Goal: Task Accomplishment & Management: Use online tool/utility

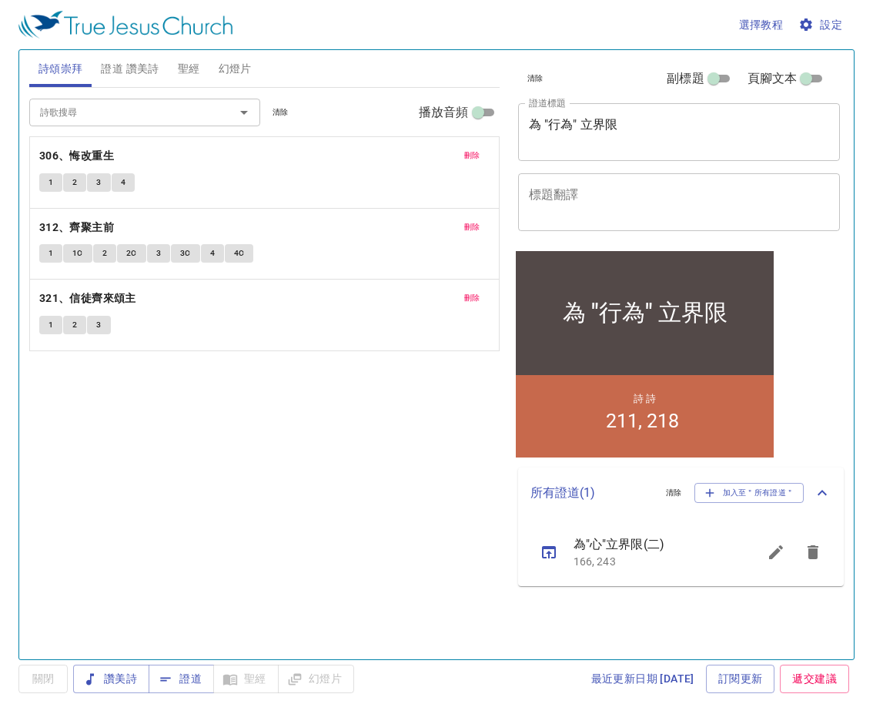
click at [603, 127] on textarea "為 "行為" 立界限" at bounding box center [679, 131] width 301 height 29
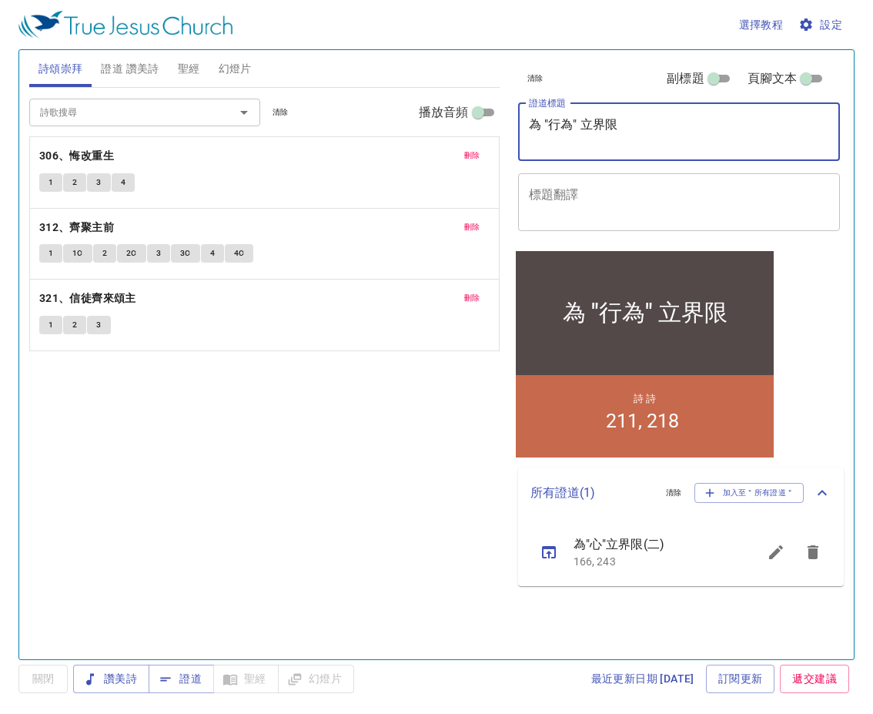
drag, startPoint x: 530, startPoint y: 122, endPoint x: 612, endPoint y: 129, distance: 82.8
click at [614, 129] on textarea "為 "行為" 立界限" at bounding box center [679, 131] width 301 height 29
paste textarea "r1au-z4rj-usuq-g1wq-f3qt"
type textarea "r"
paste textarea "r1au-z4rj-usuq-g1wq-f3qt"
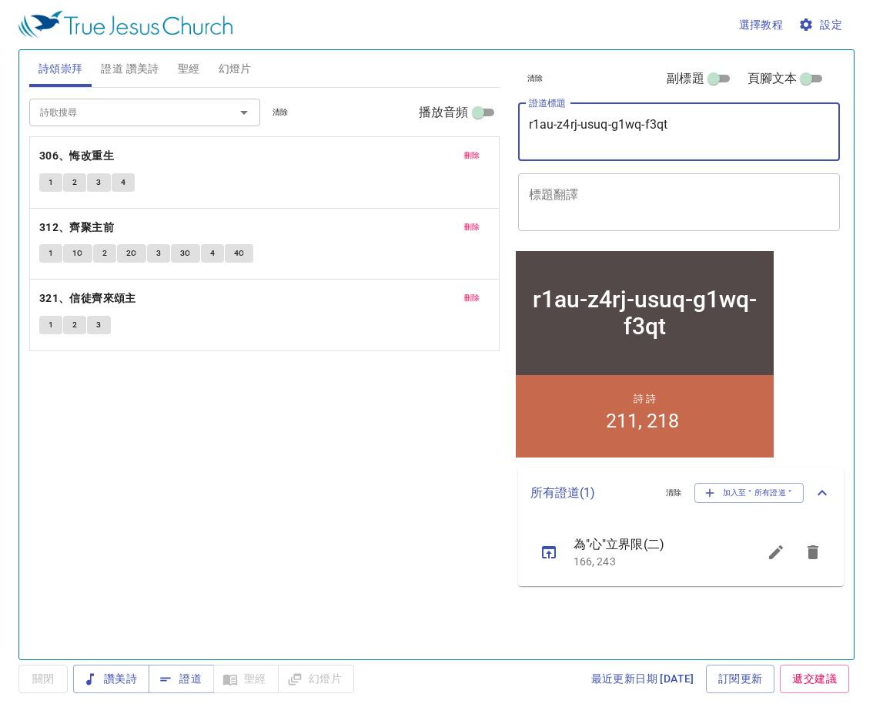
click at [673, 129] on textarea "r1au-z4rj-usuq-g1wq-f3qt" at bounding box center [679, 131] width 301 height 29
type textarea "r"
type textarea "神ㄙㄨㄛ"
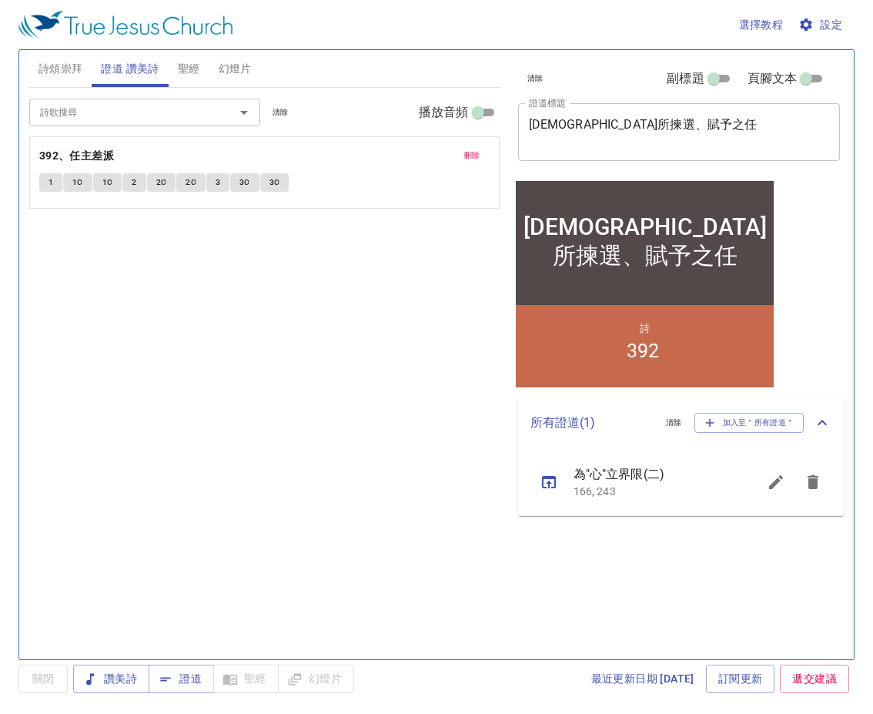
click at [247, 61] on span "幻燈片" at bounding box center [235, 68] width 33 height 19
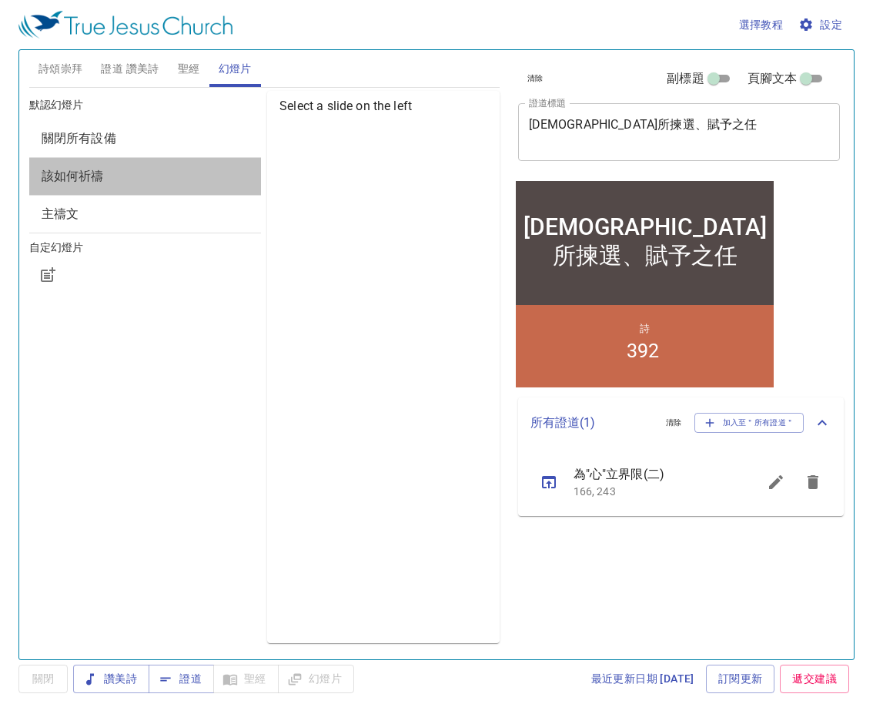
click at [194, 180] on span "該如何祈禱" at bounding box center [145, 176] width 207 height 18
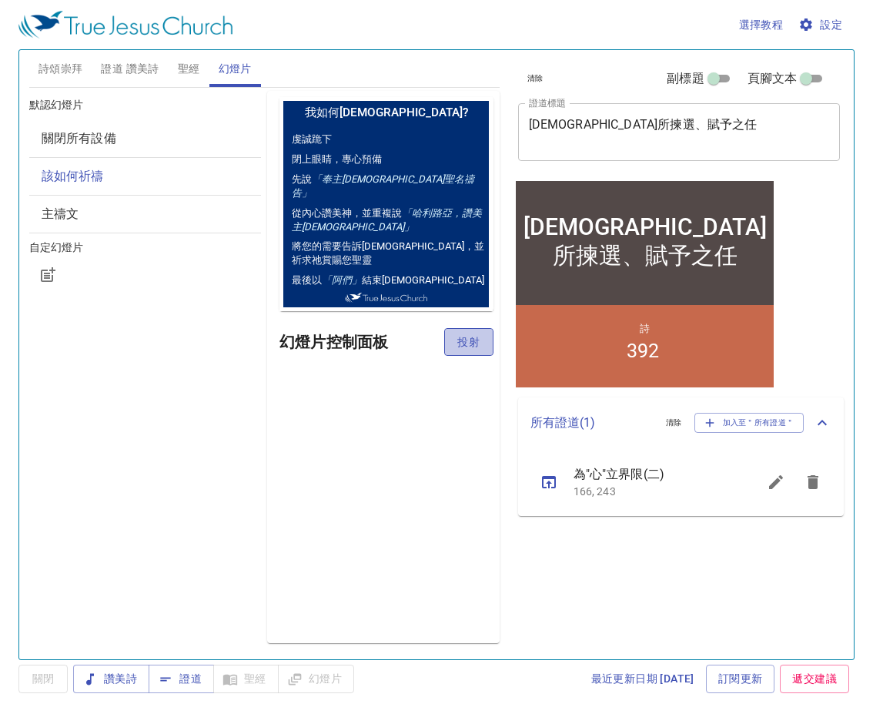
click at [466, 339] on span "投射" at bounding box center [469, 342] width 25 height 19
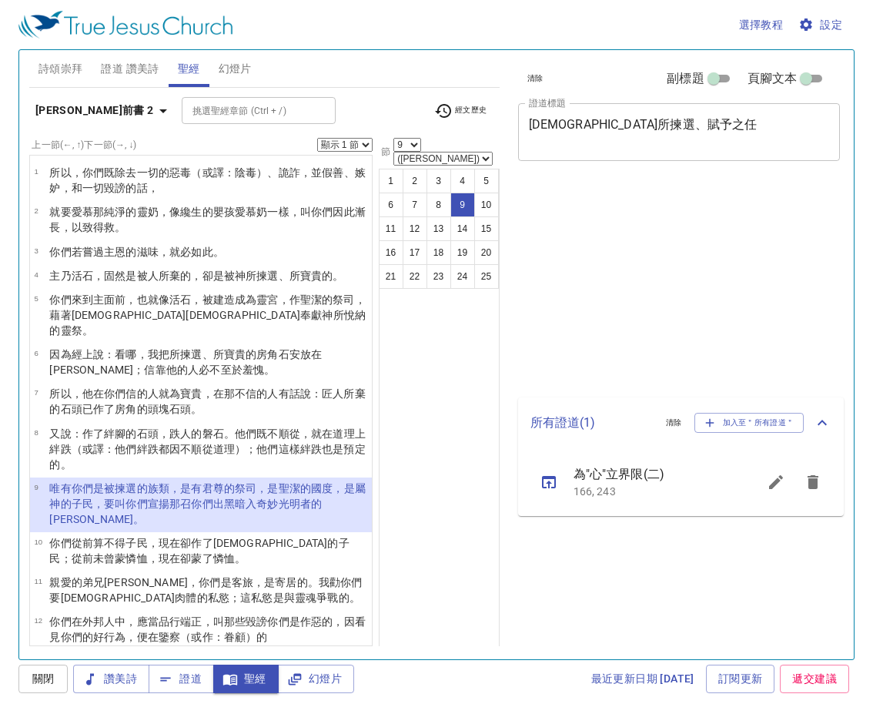
select select "9"
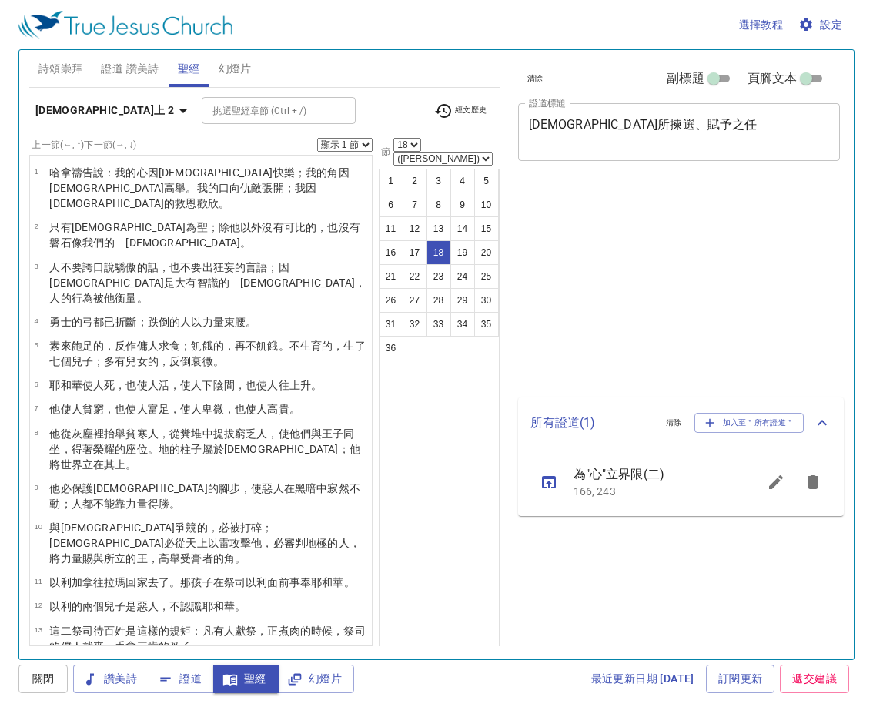
select select "18"
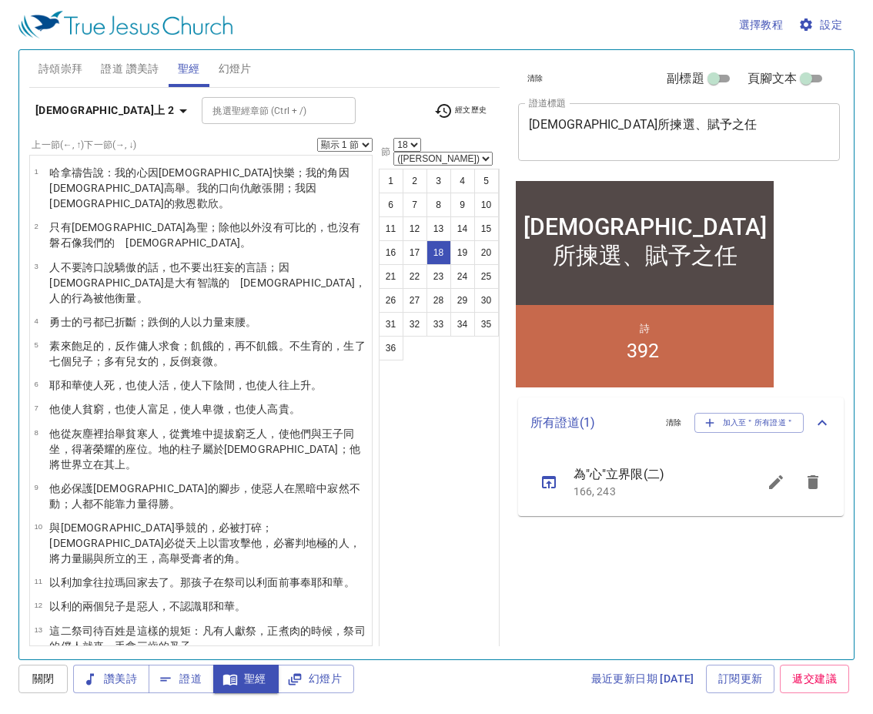
scroll to position [390, 0]
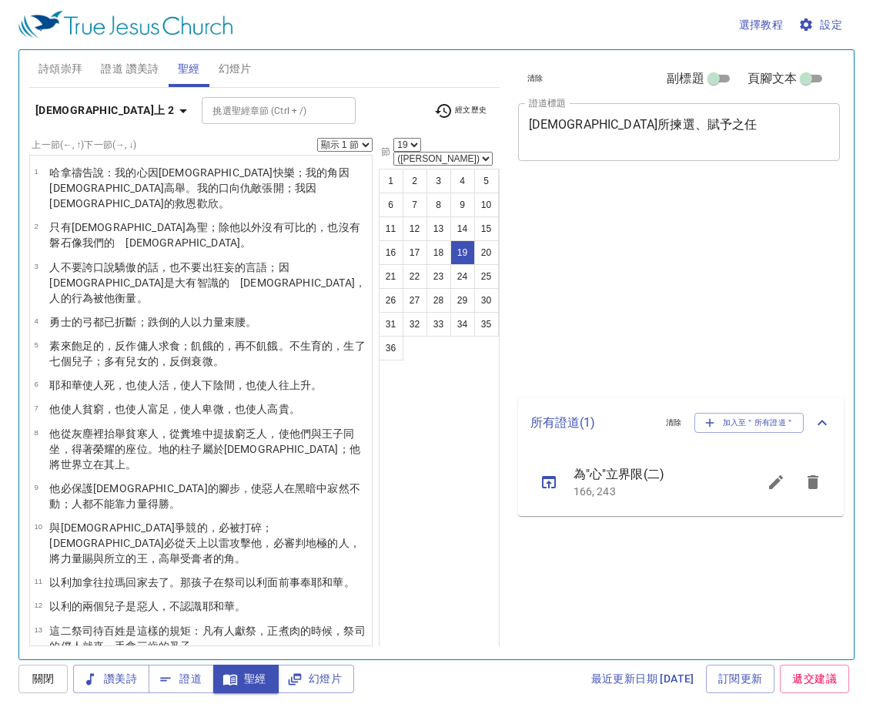
select select "19"
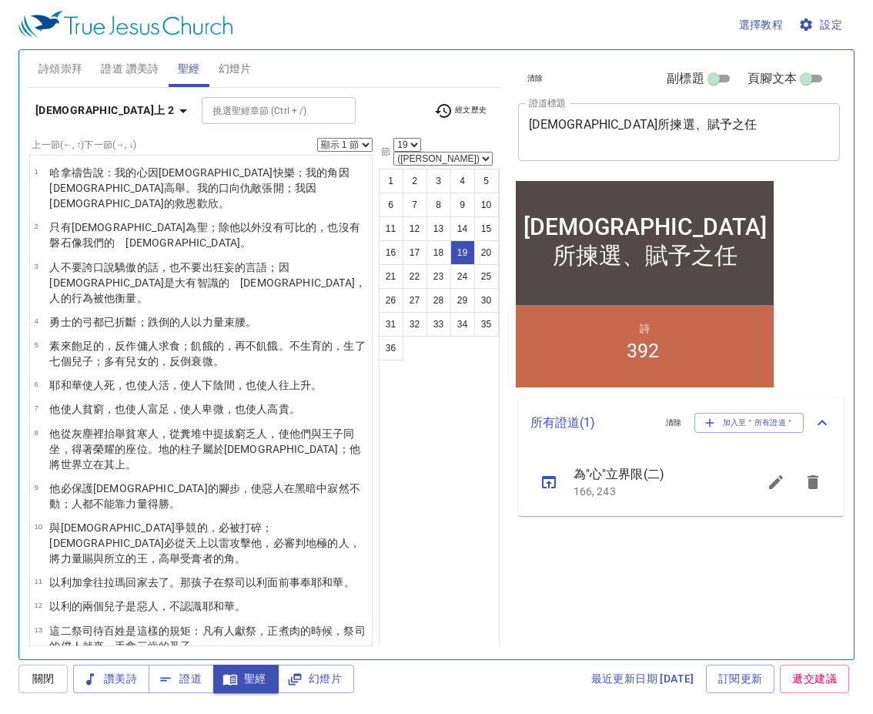
scroll to position [390, 0]
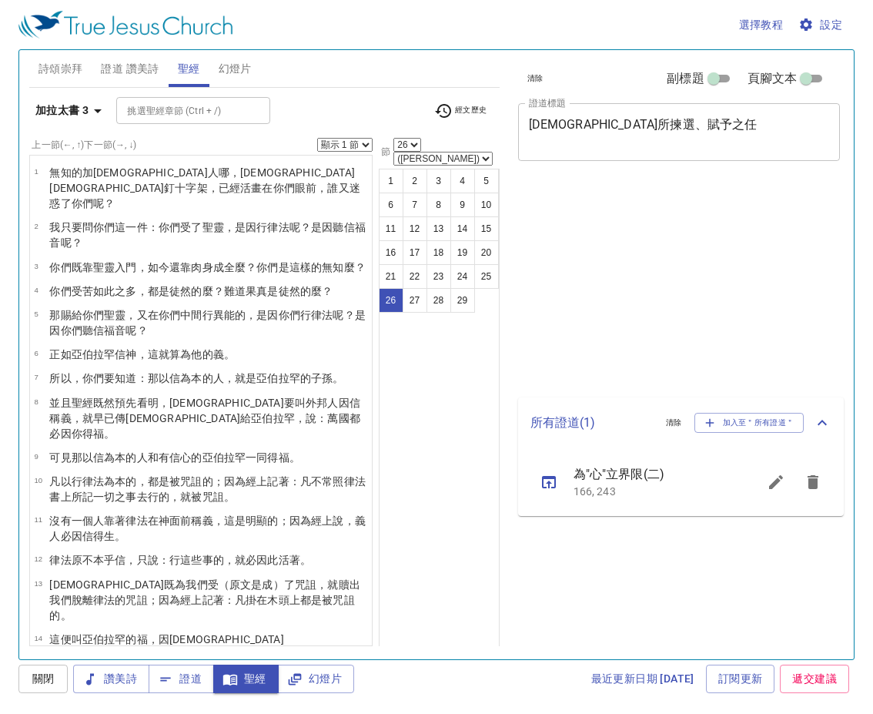
select select "26"
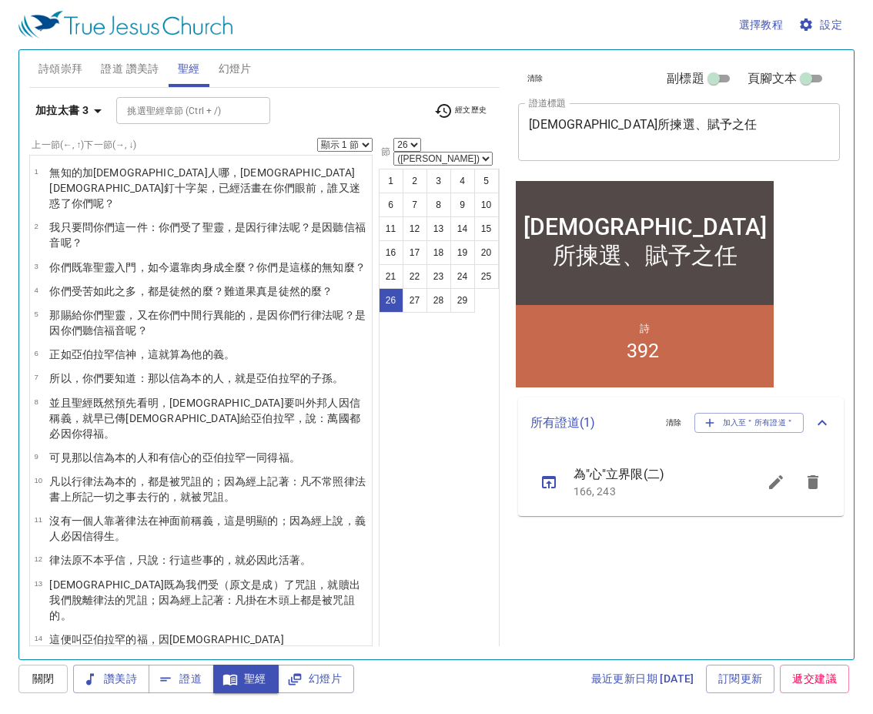
scroll to position [528, 0]
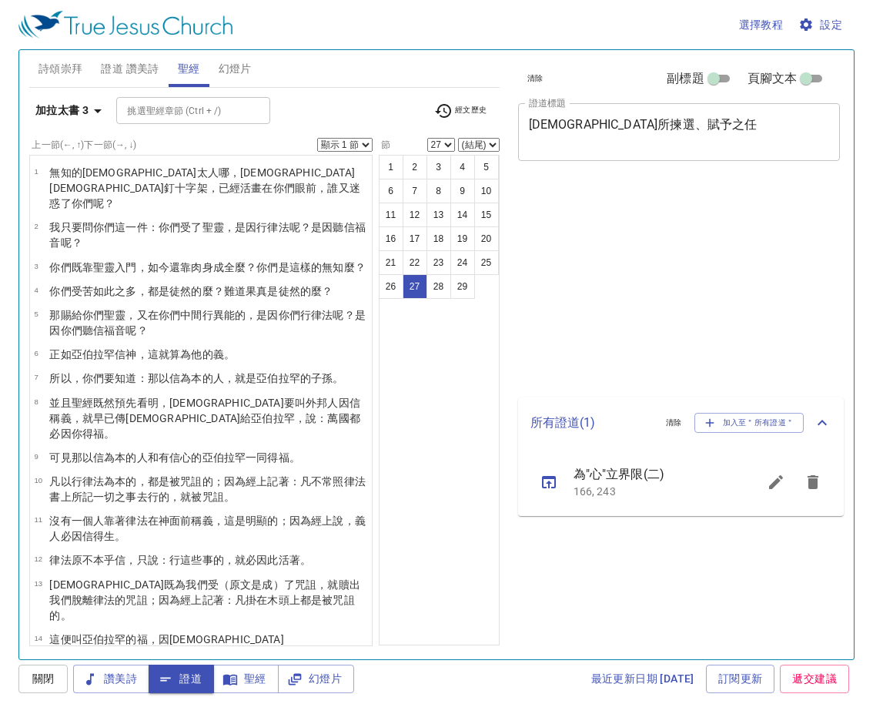
select select "27"
